Goal: Task Accomplishment & Management: Use online tool/utility

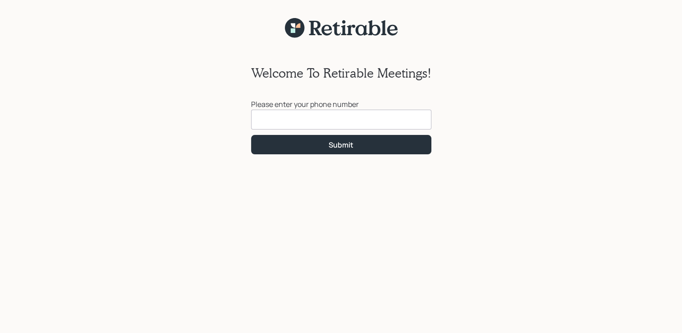
click at [268, 120] on input at bounding box center [341, 120] width 180 height 20
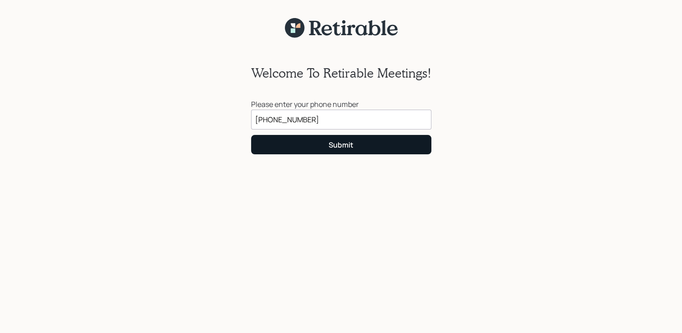
type input "[PHONE_NUMBER]"
click at [330, 143] on div "Submit" at bounding box center [341, 145] width 25 height 10
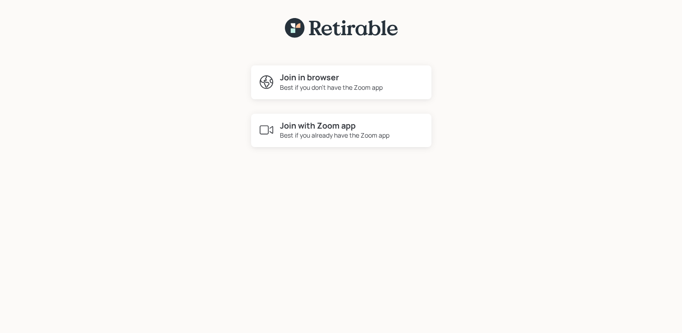
click at [300, 134] on div "Best if you already have the Zoom app" at bounding box center [335, 134] width 110 height 9
